Goal: Information Seeking & Learning: Learn about a topic

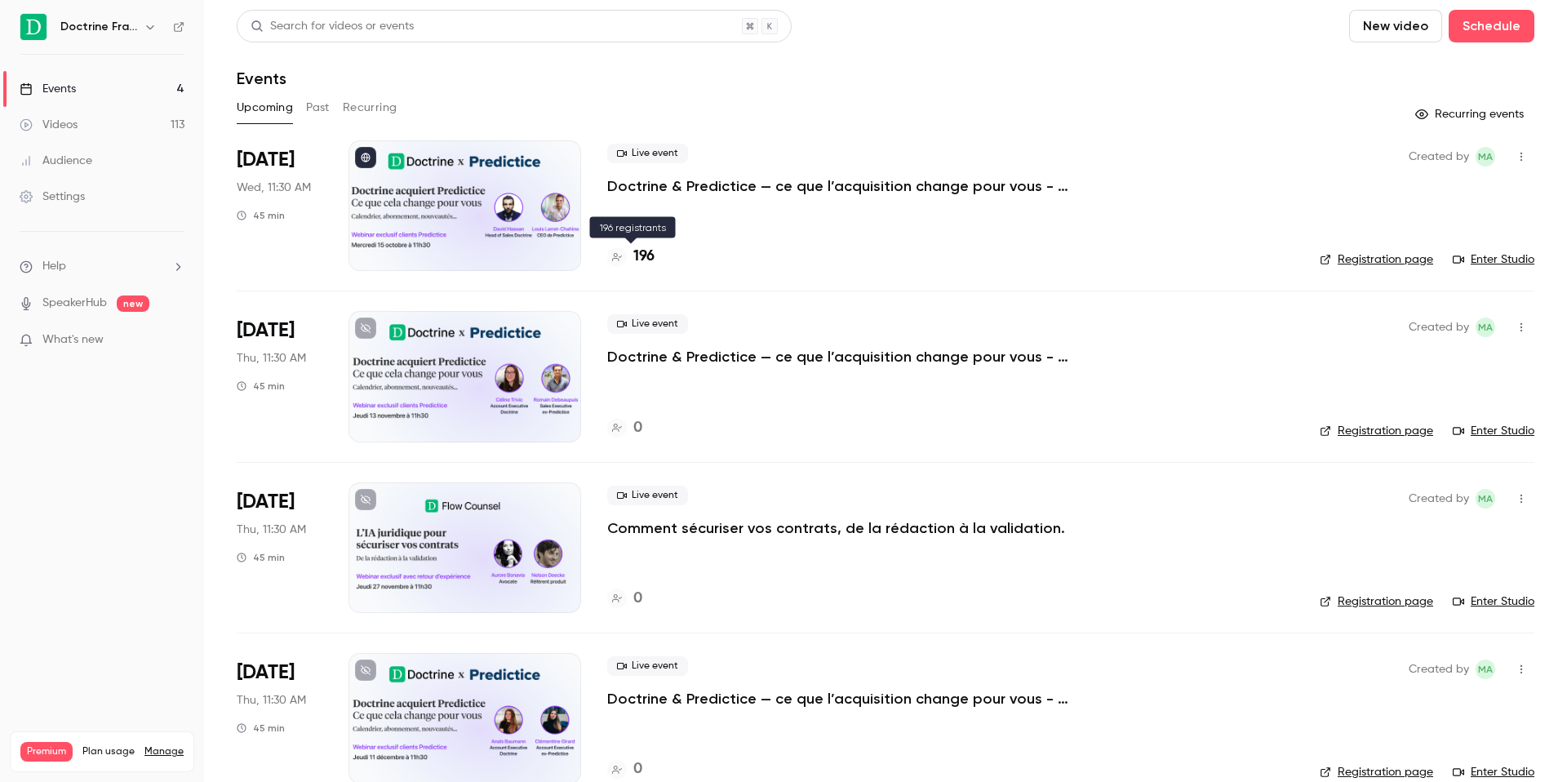
click at [643, 255] on h4 "196" at bounding box center [643, 257] width 21 height 22
click at [635, 262] on h4 "196" at bounding box center [643, 257] width 21 height 22
